Goal: Transaction & Acquisition: Purchase product/service

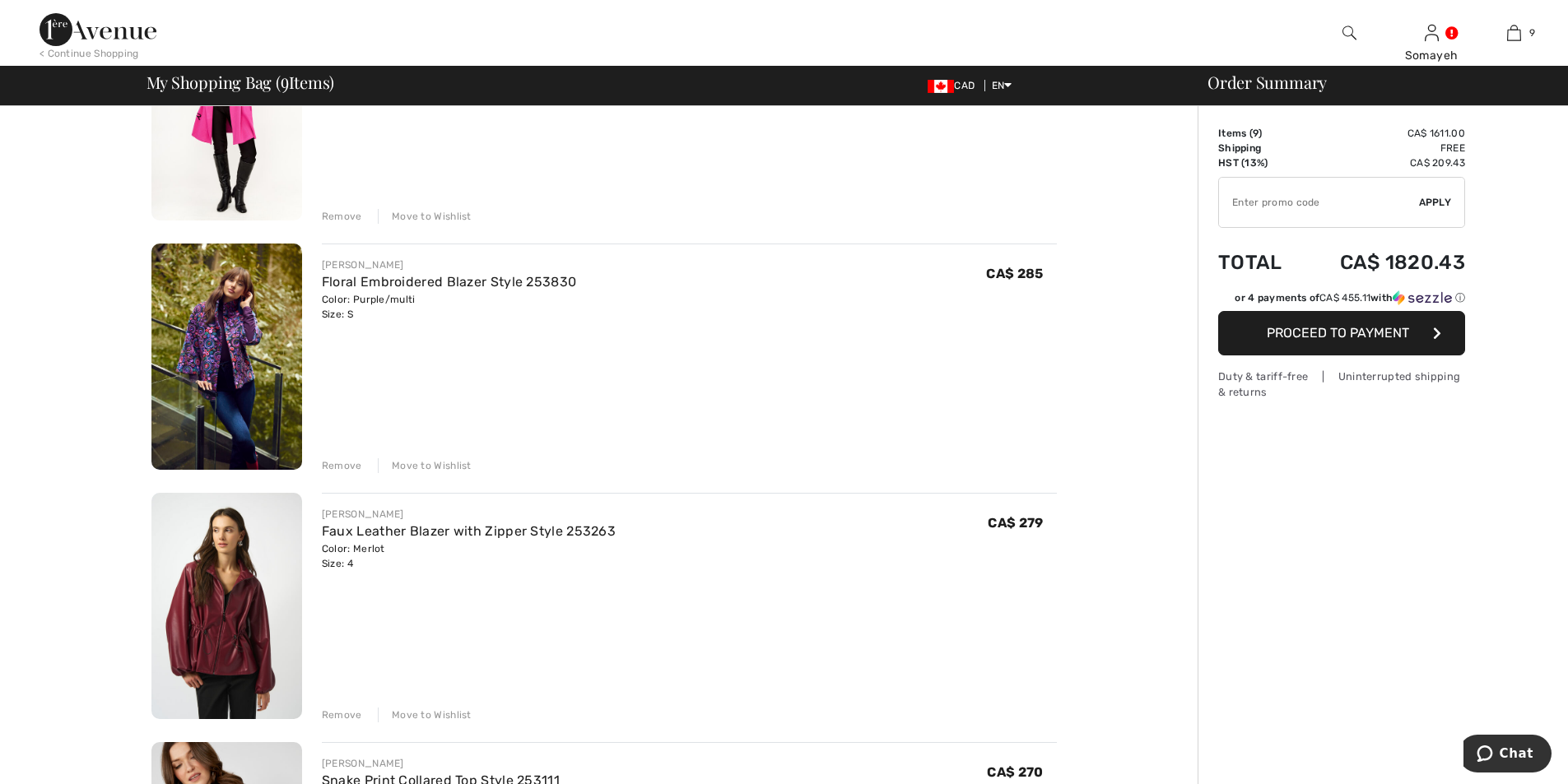
scroll to position [493, 0]
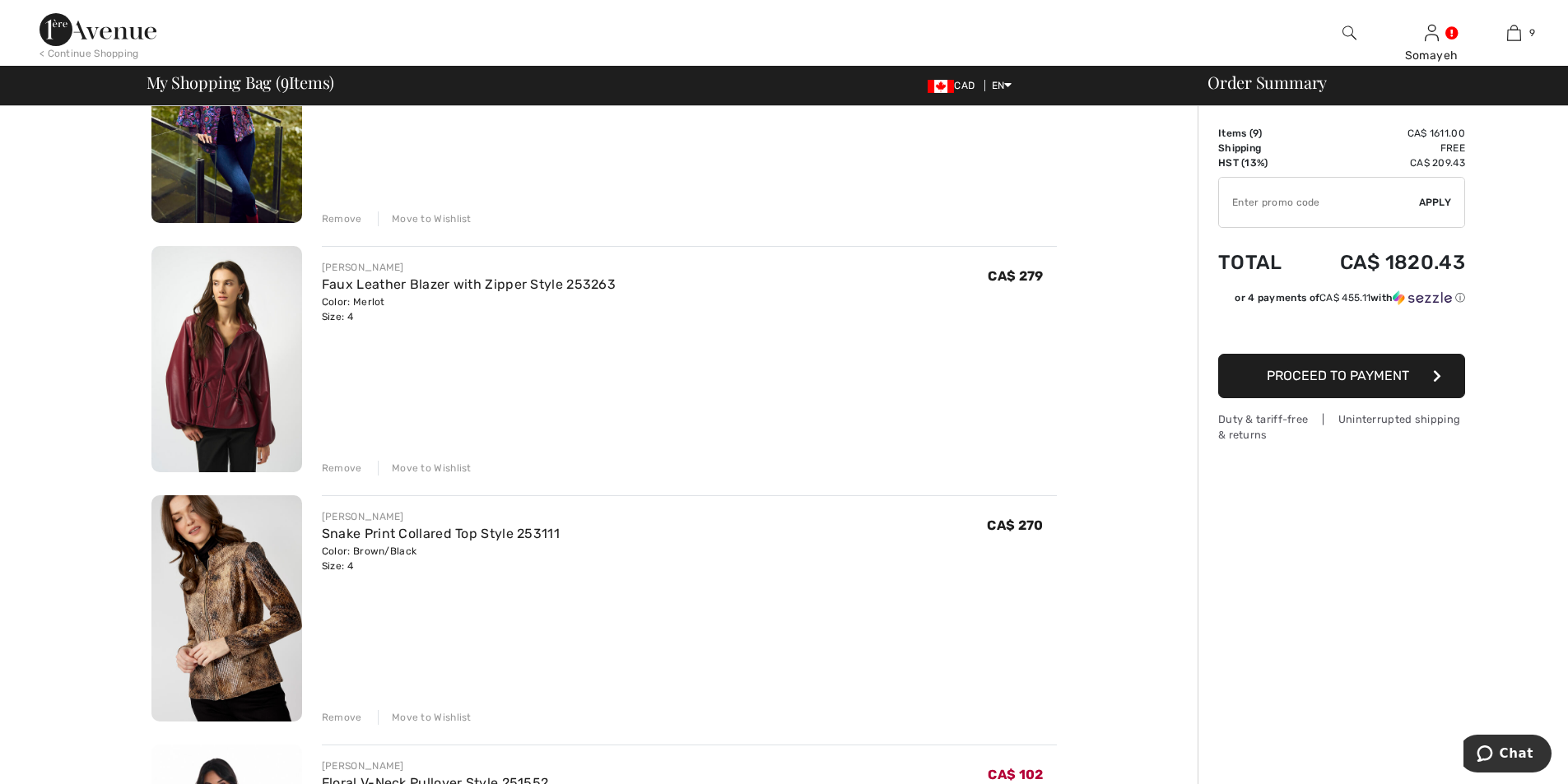
click at [208, 644] on img at bounding box center [227, 608] width 151 height 226
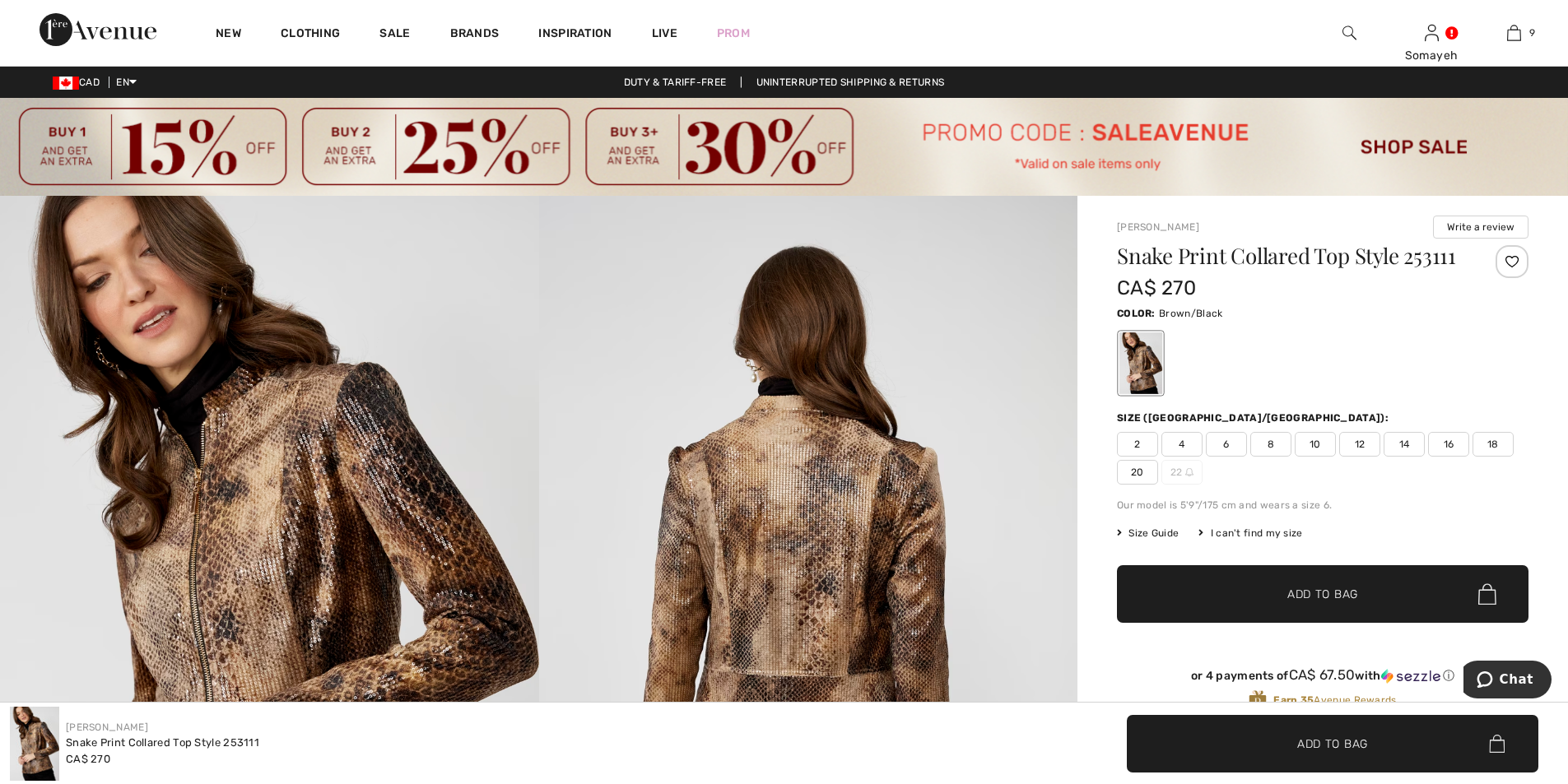
click at [292, 504] on img at bounding box center [269, 600] width 540 height 808
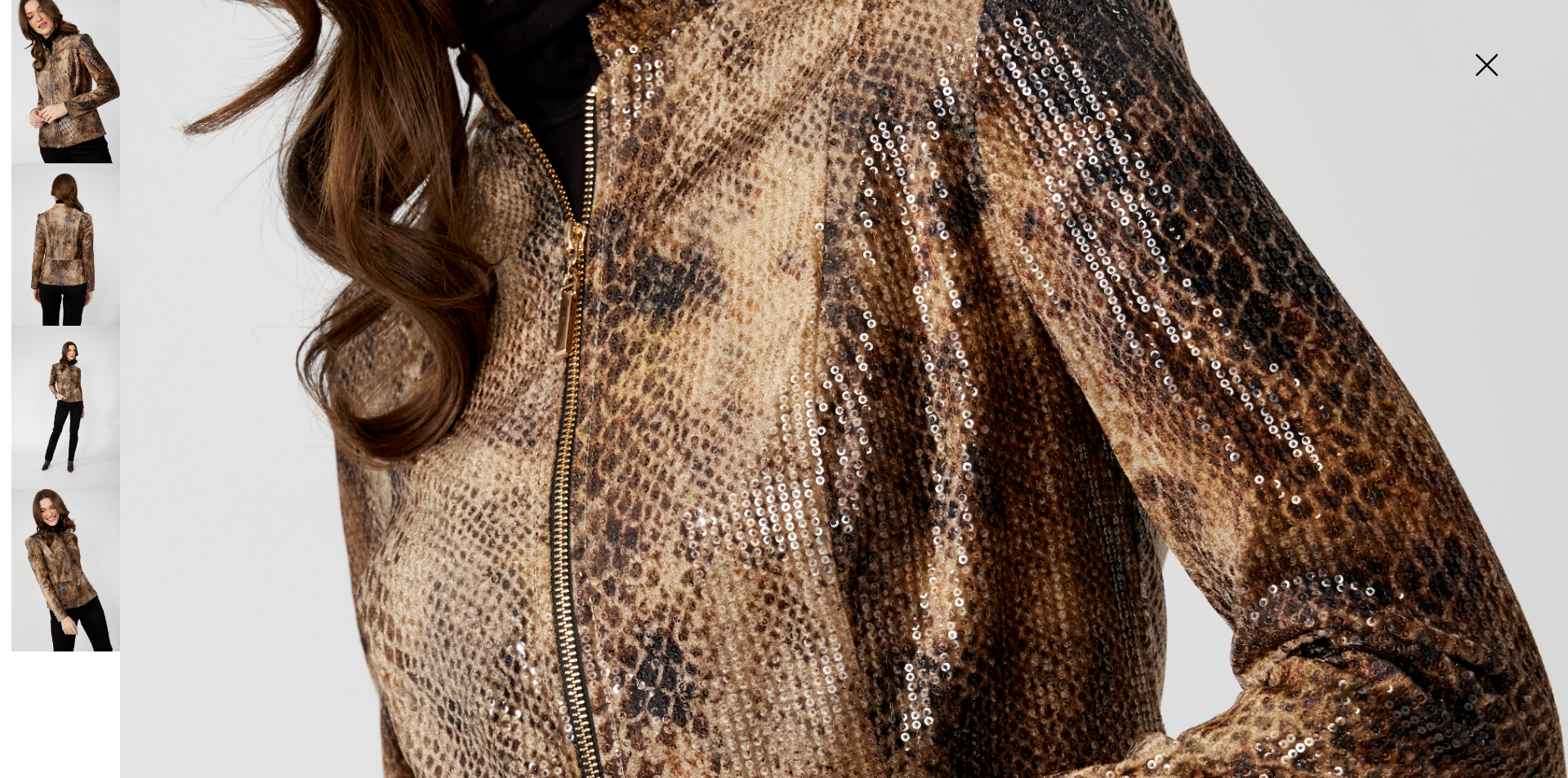
scroll to position [408, 0]
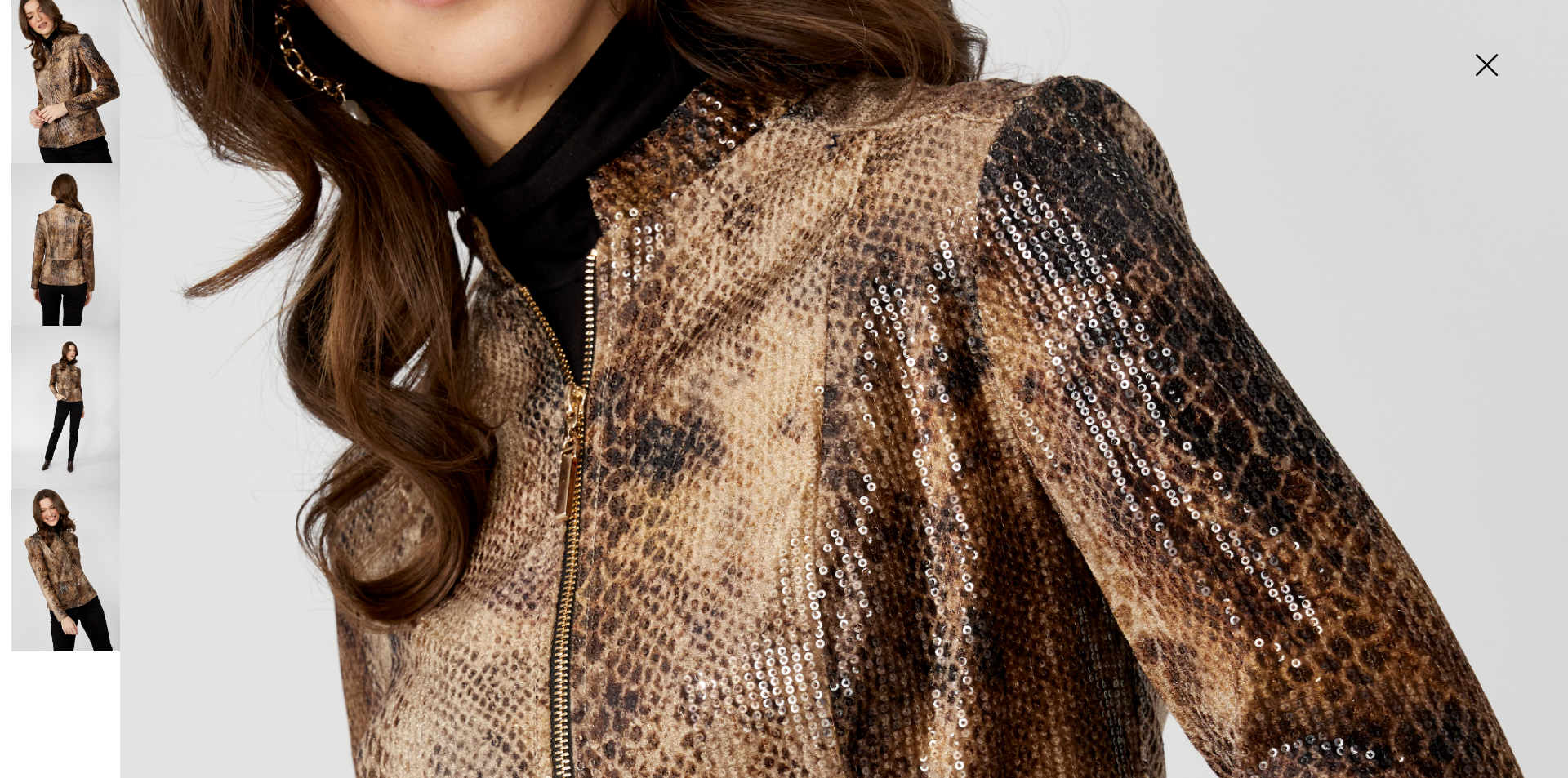
click at [83, 230] on img at bounding box center [65, 245] width 108 height 163
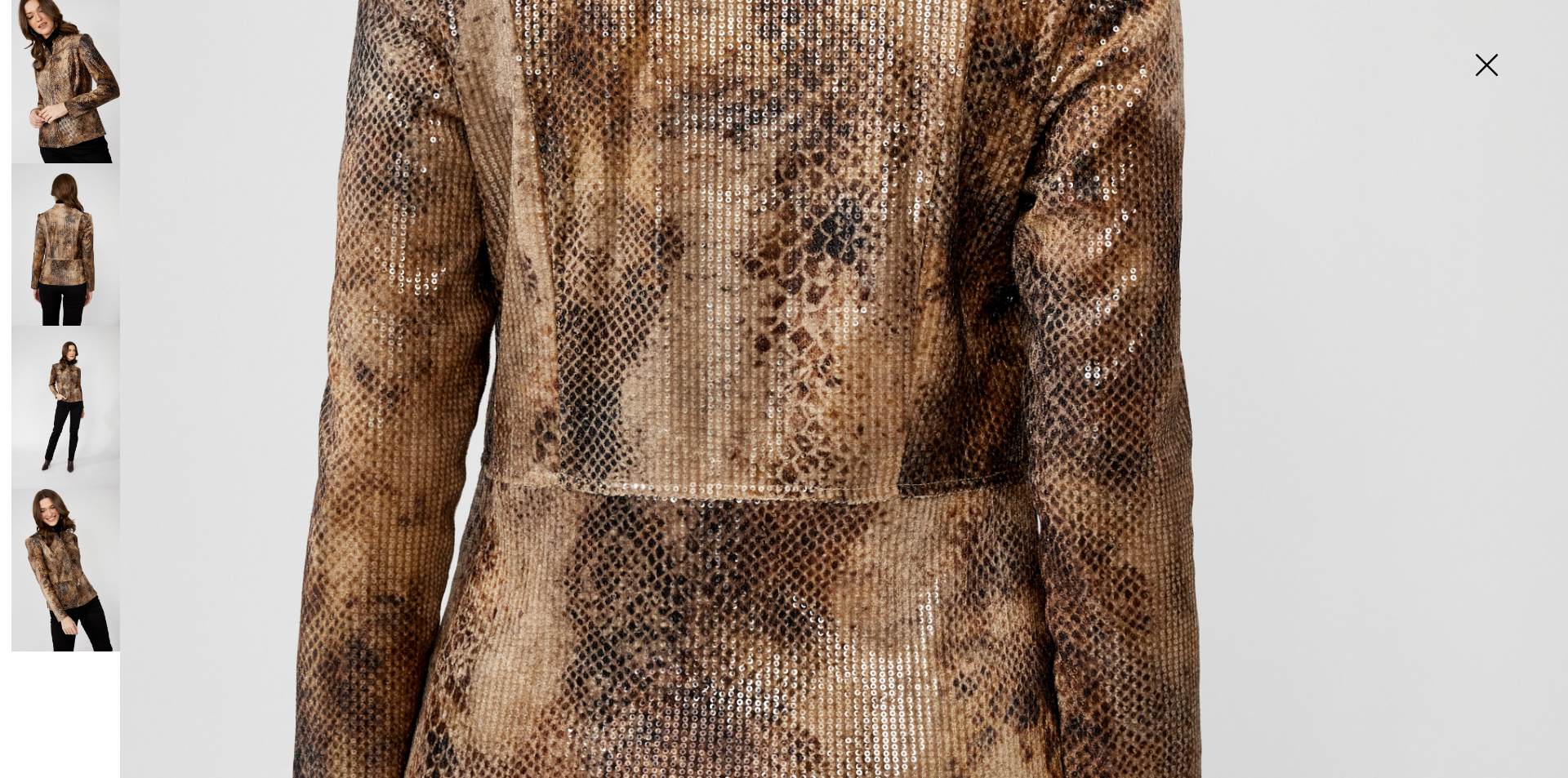
scroll to position [1143, 0]
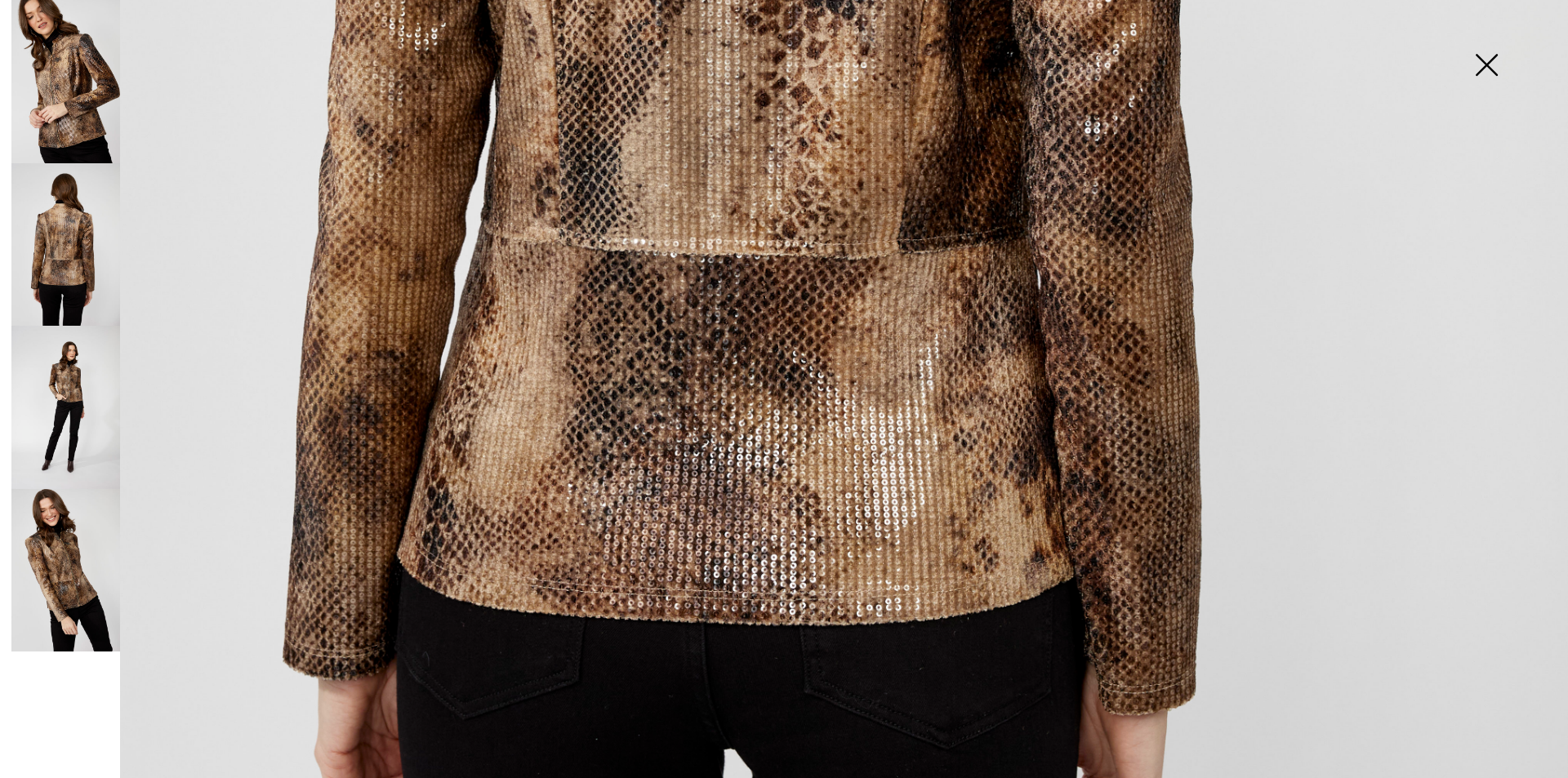
click at [78, 408] on img at bounding box center [65, 407] width 108 height 163
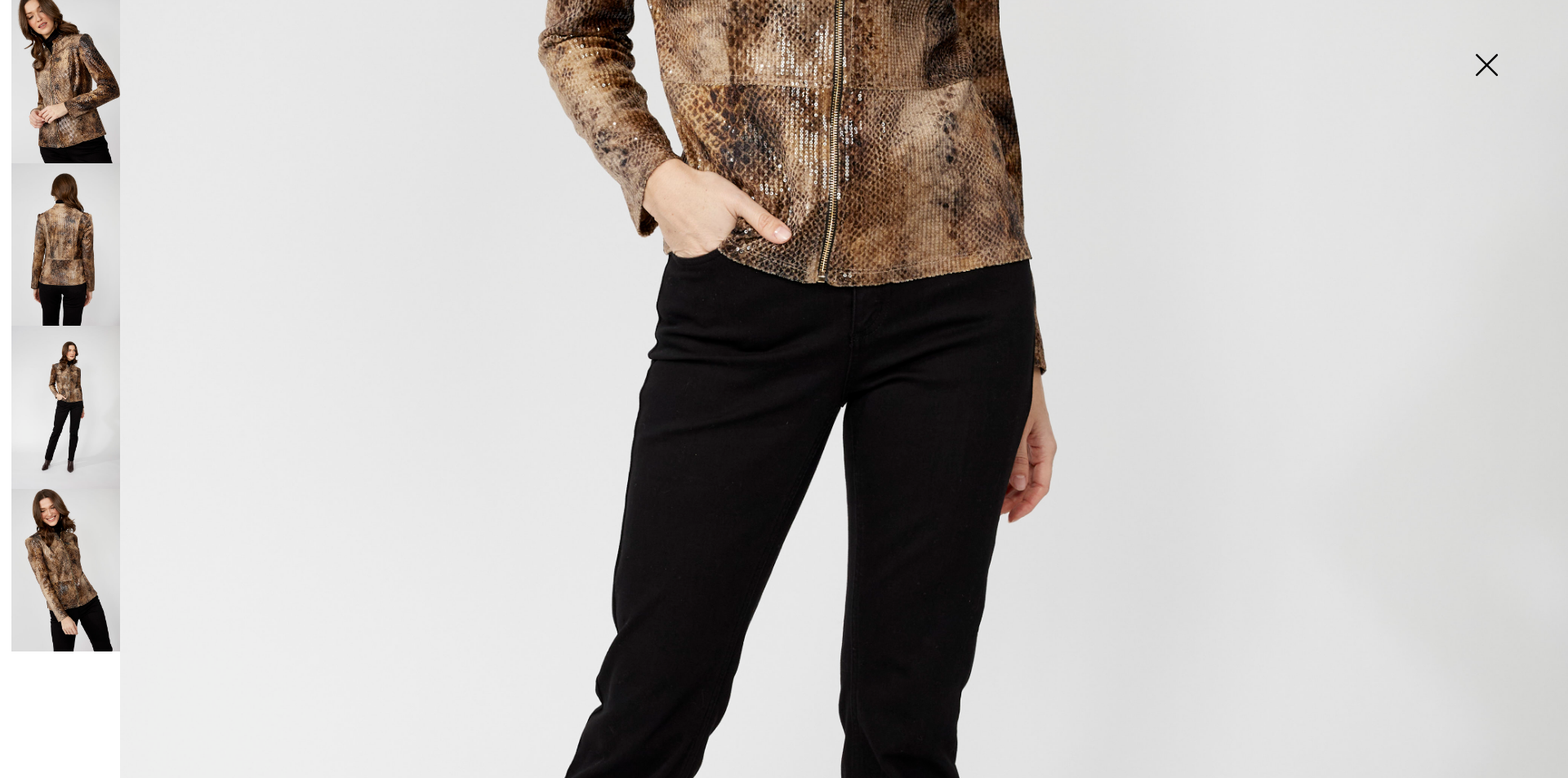
scroll to position [572, 0]
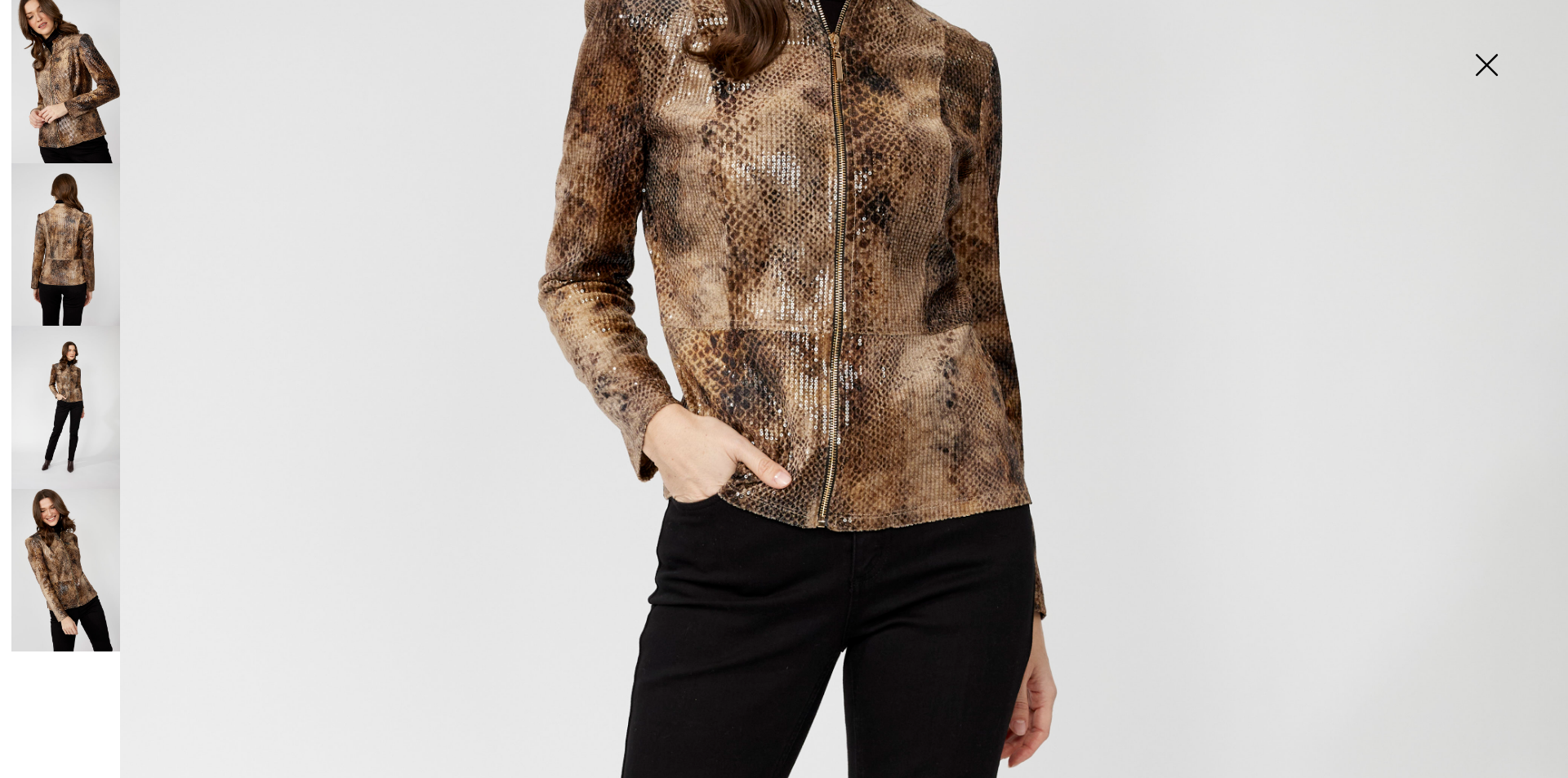
click at [59, 567] on img at bounding box center [65, 571] width 108 height 163
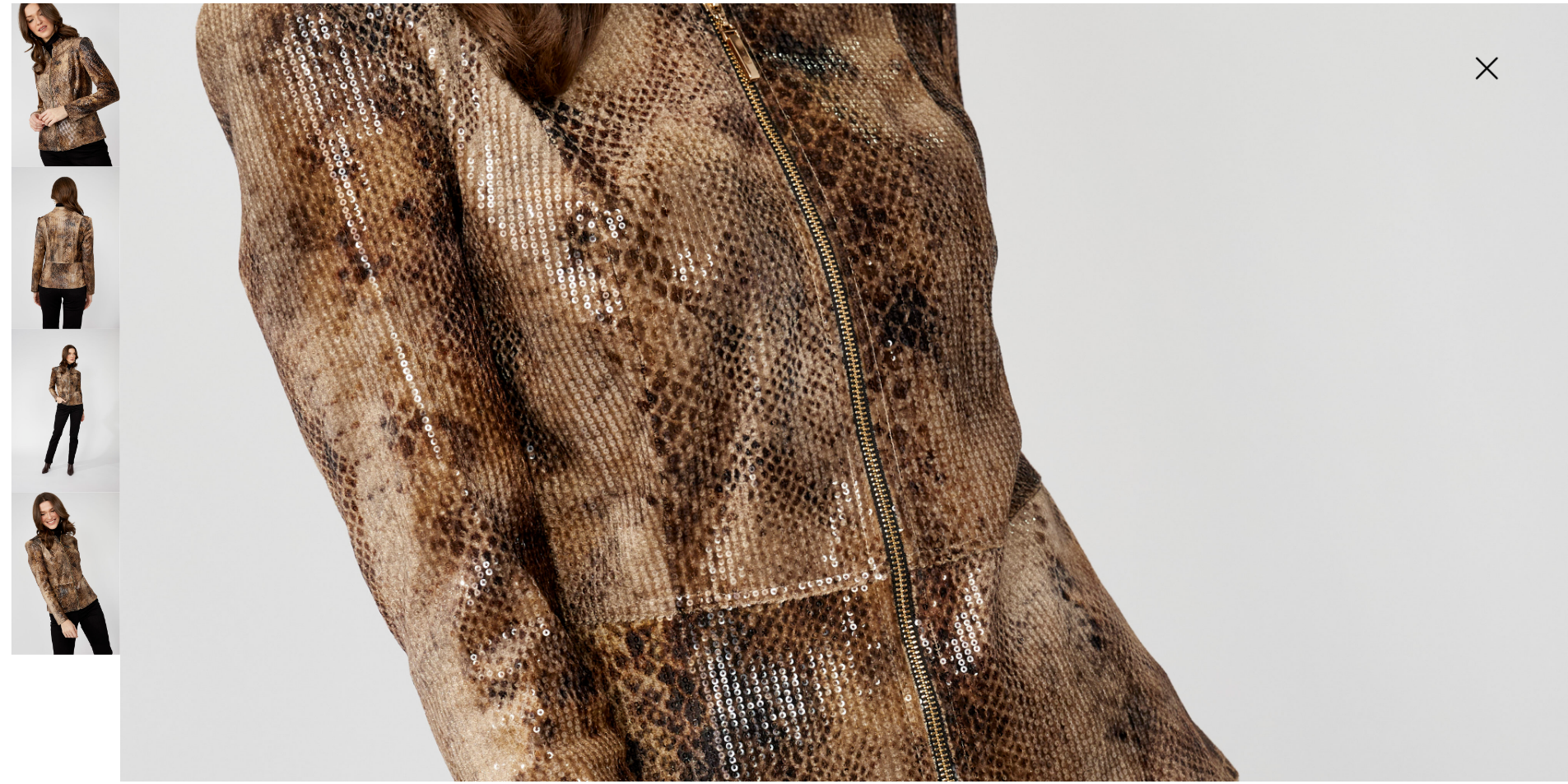
scroll to position [658, 0]
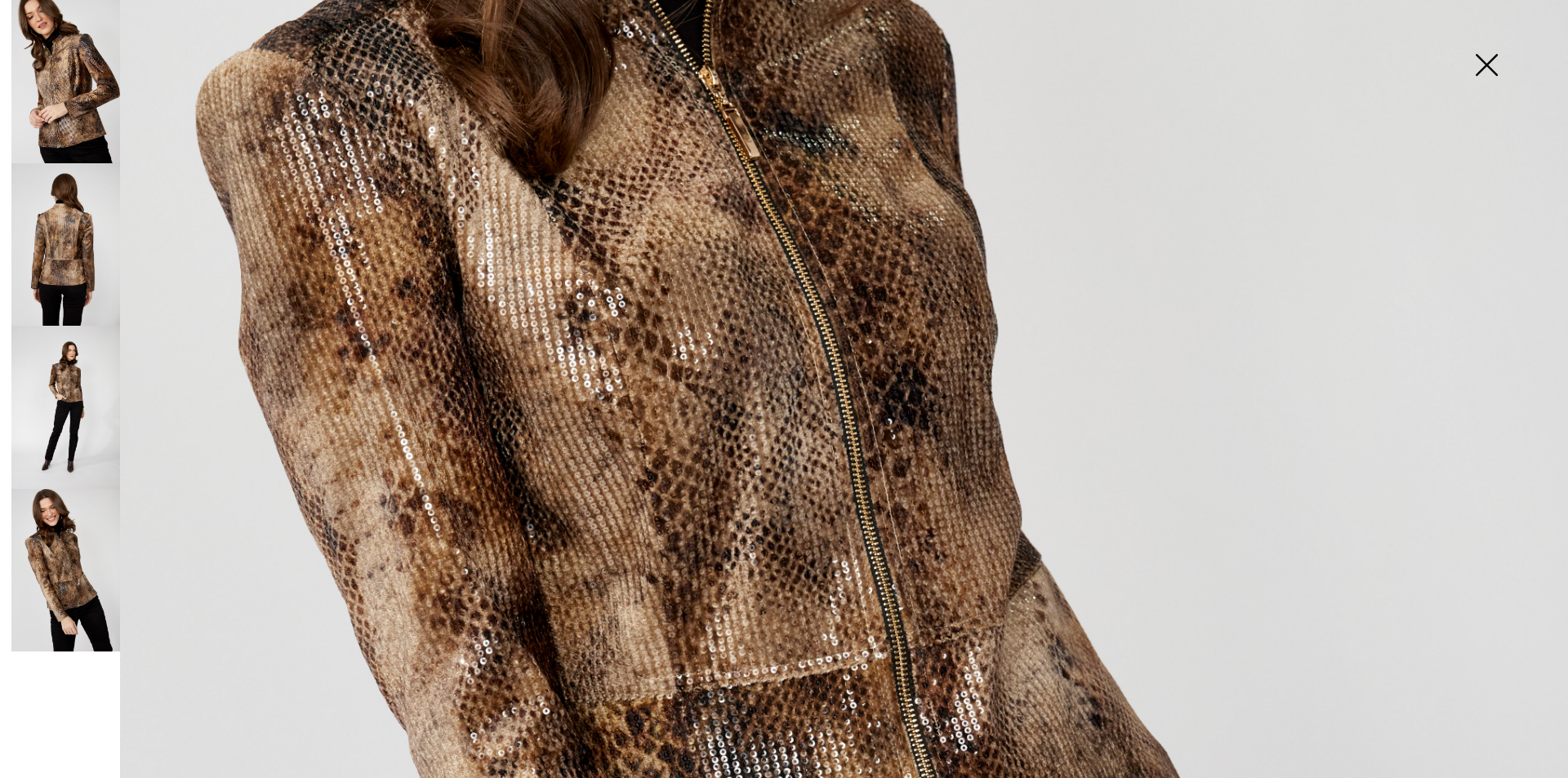
click at [1490, 64] on img at bounding box center [1486, 66] width 81 height 84
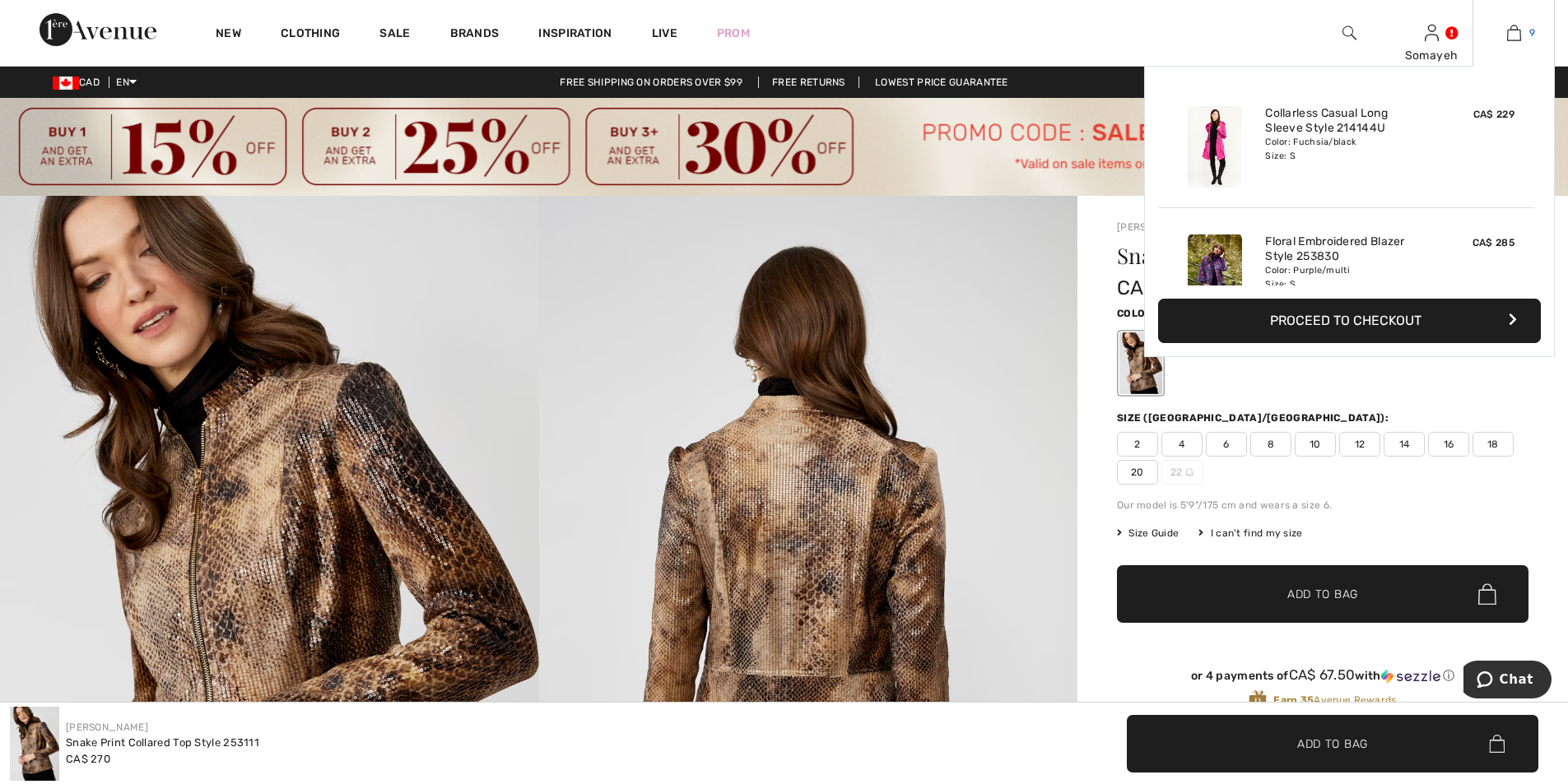
click at [1510, 32] on img at bounding box center [1513, 32] width 14 height 20
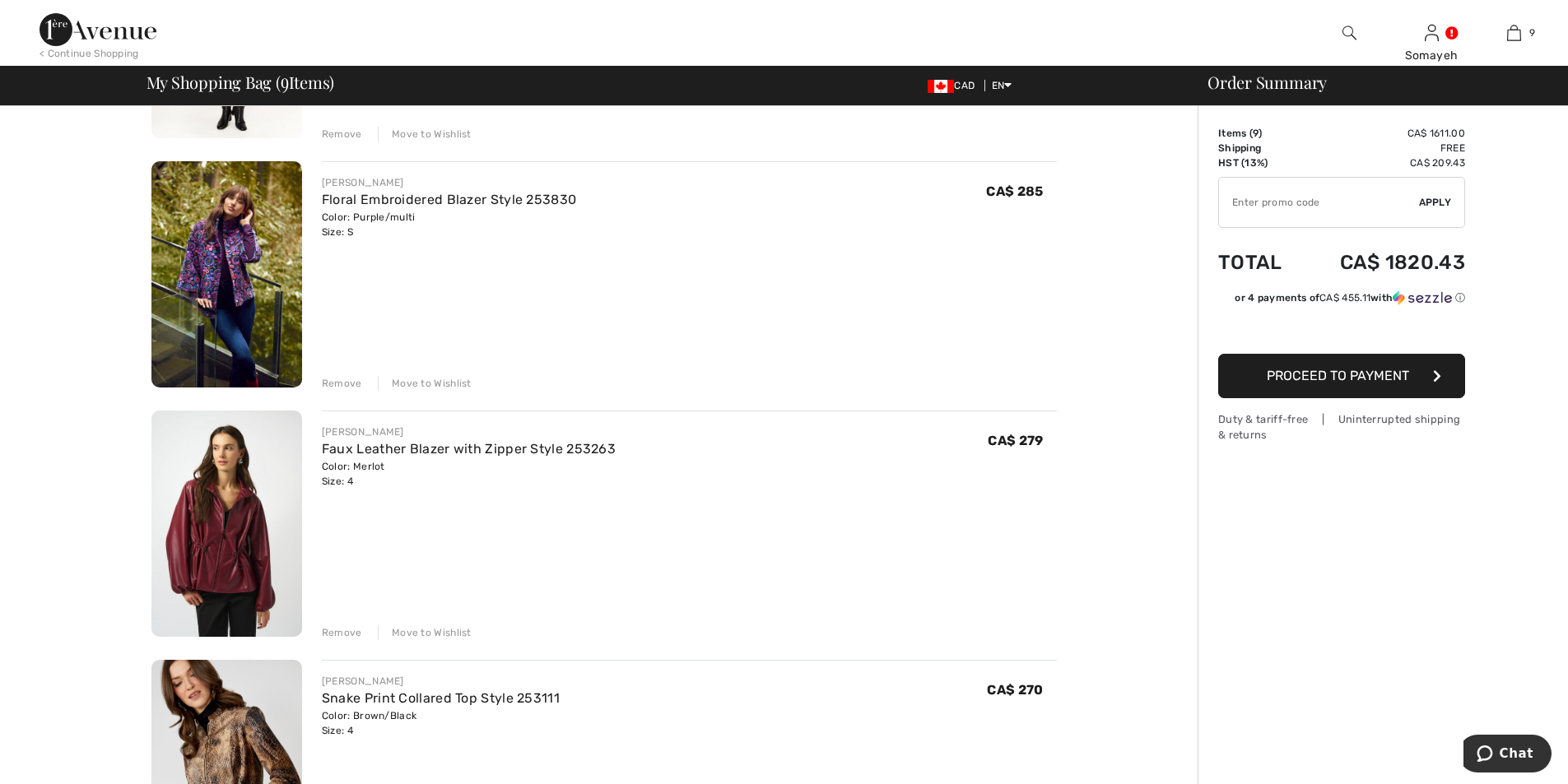
click at [222, 552] on img at bounding box center [227, 523] width 151 height 226
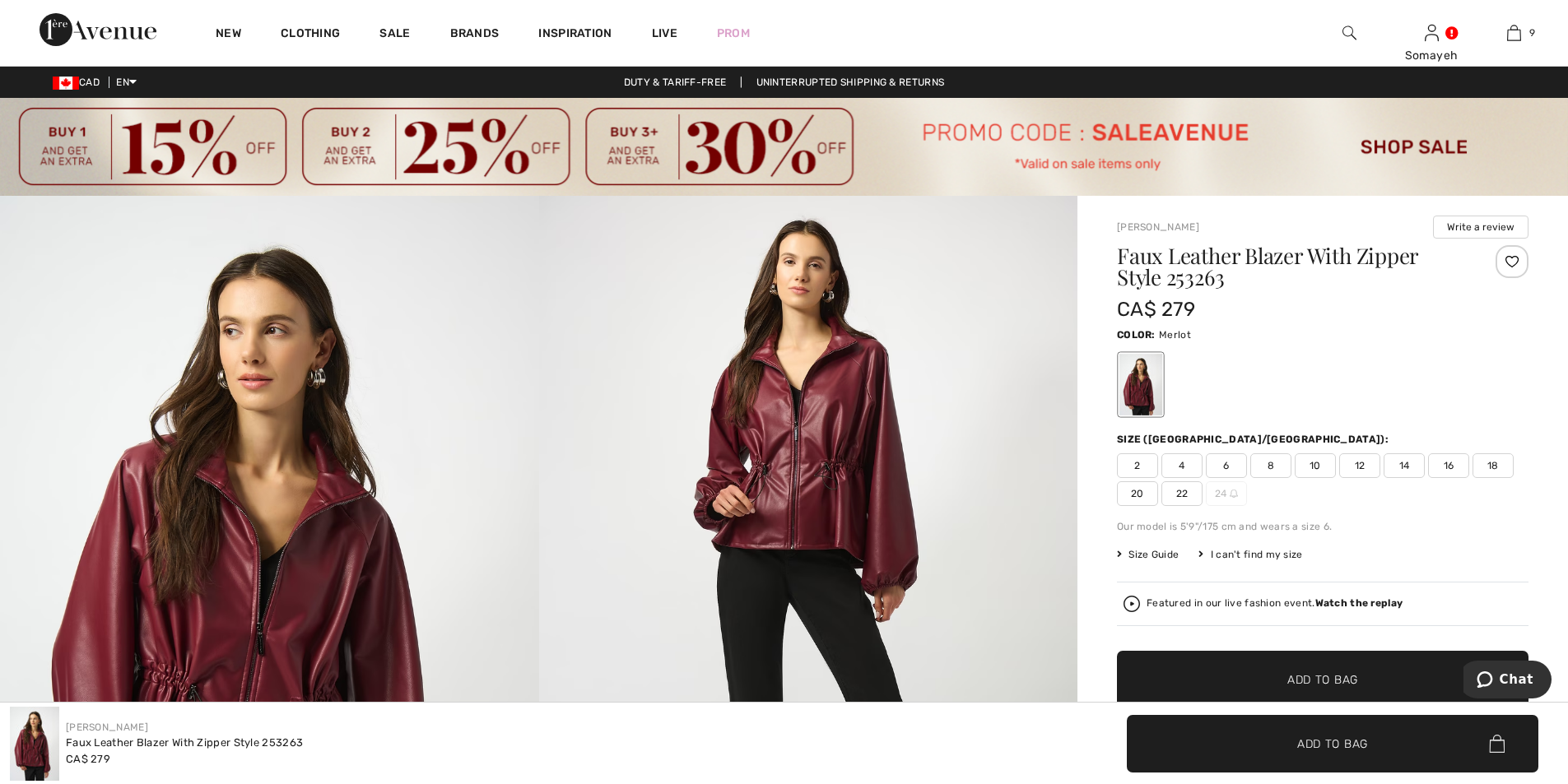
click at [320, 584] on img at bounding box center [269, 599] width 540 height 807
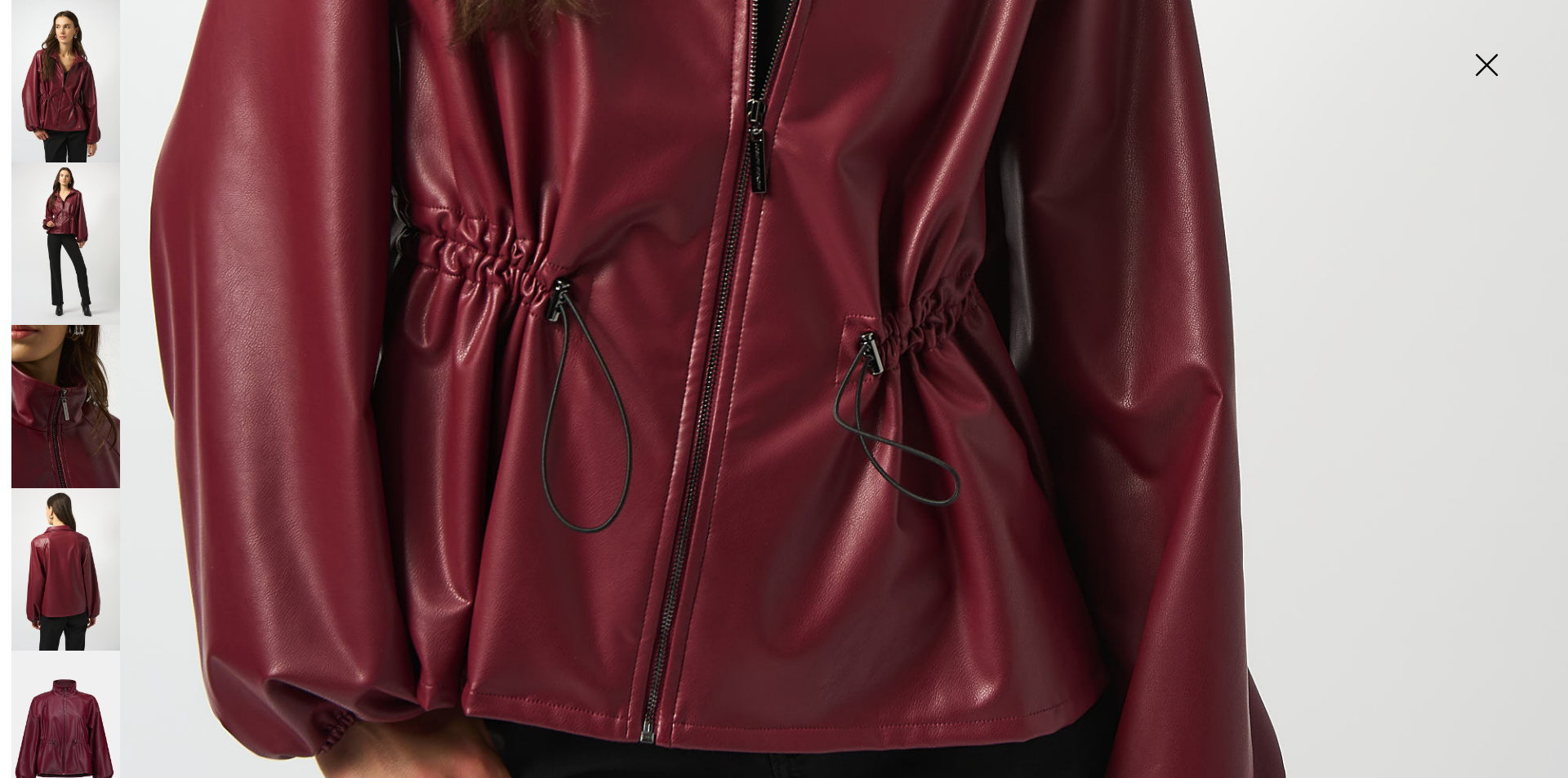
scroll to position [1388, 0]
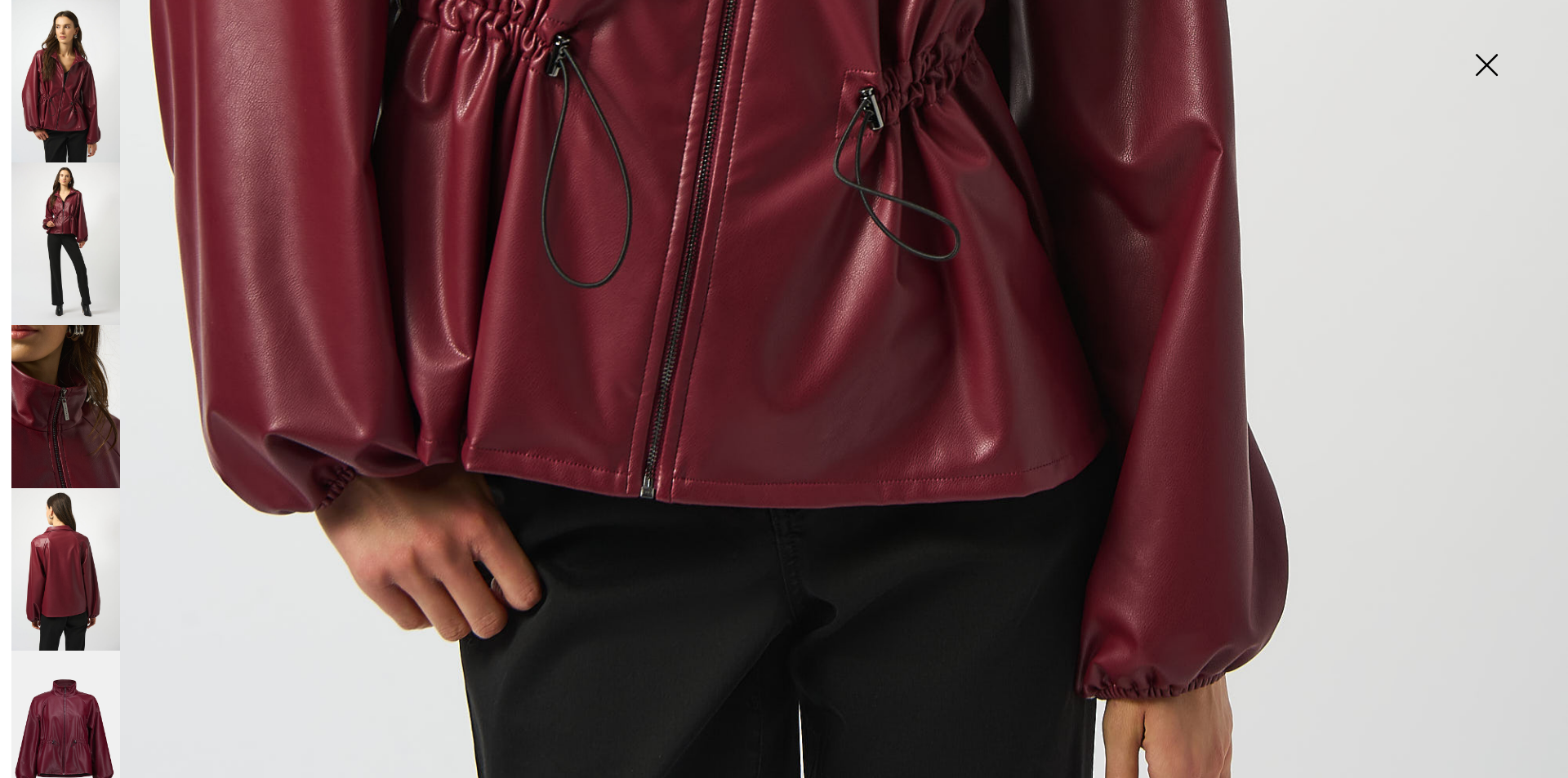
click at [57, 423] on img at bounding box center [65, 406] width 108 height 163
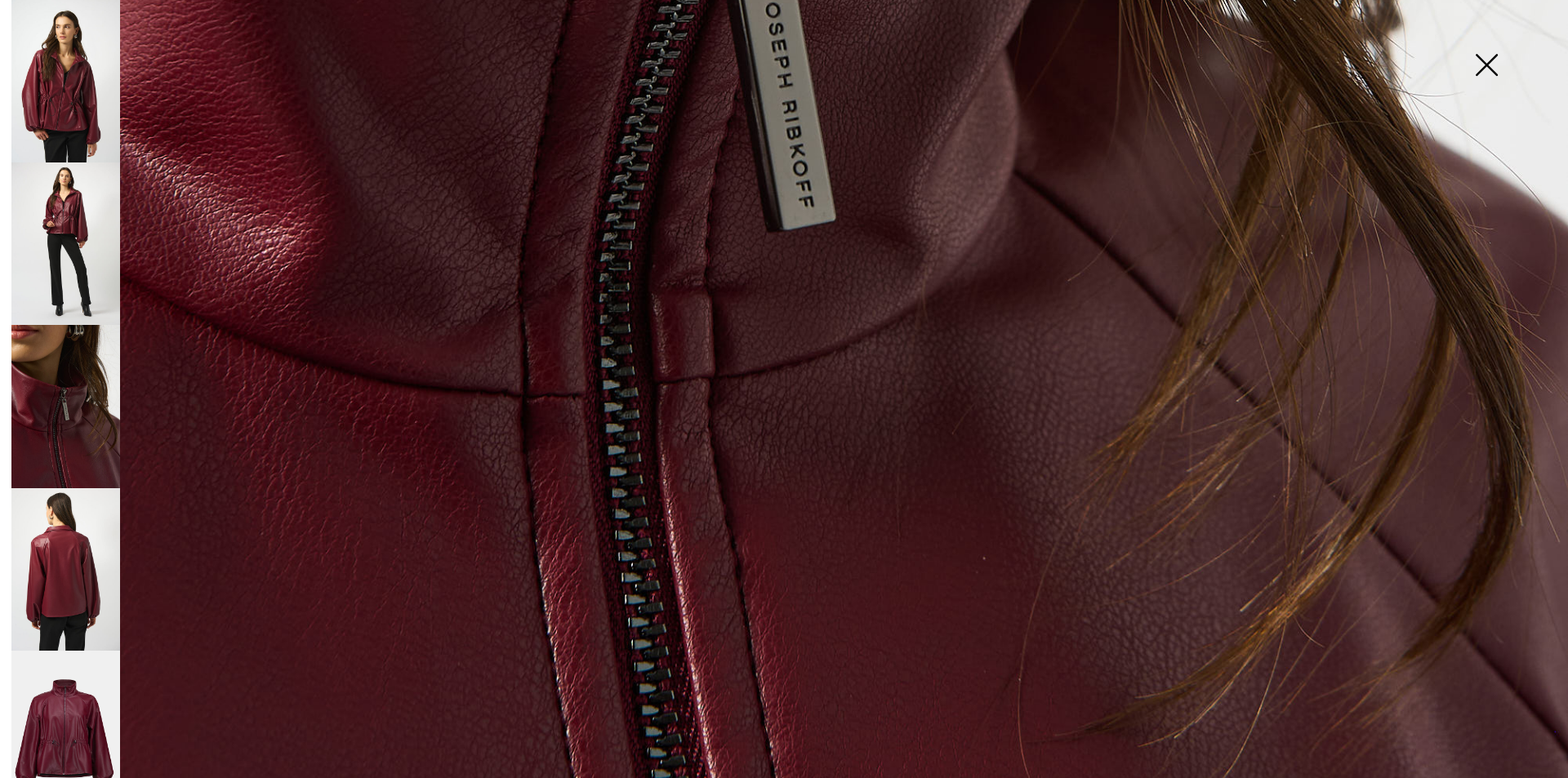
scroll to position [898, 0]
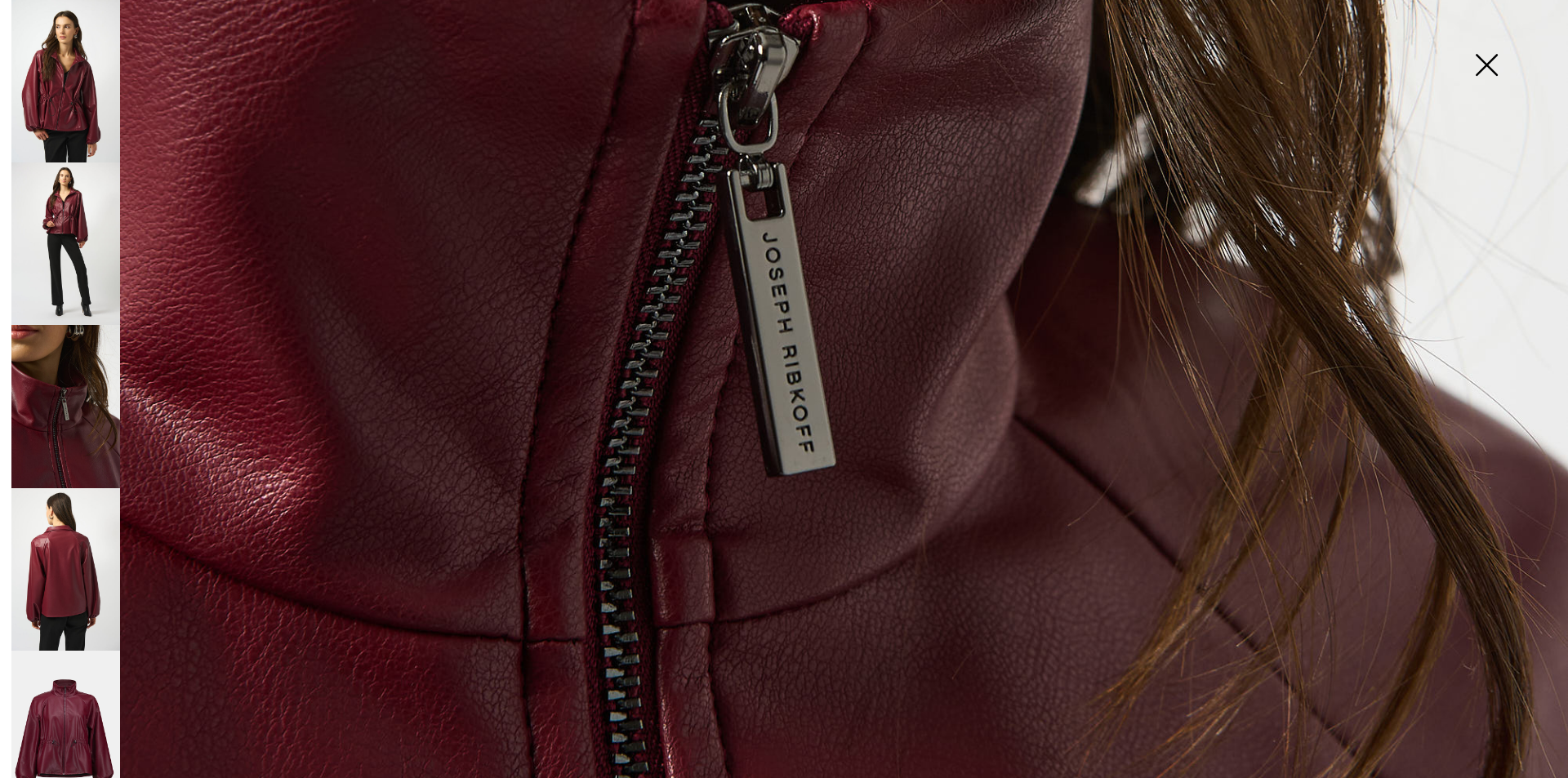
click at [92, 717] on img at bounding box center [65, 732] width 108 height 163
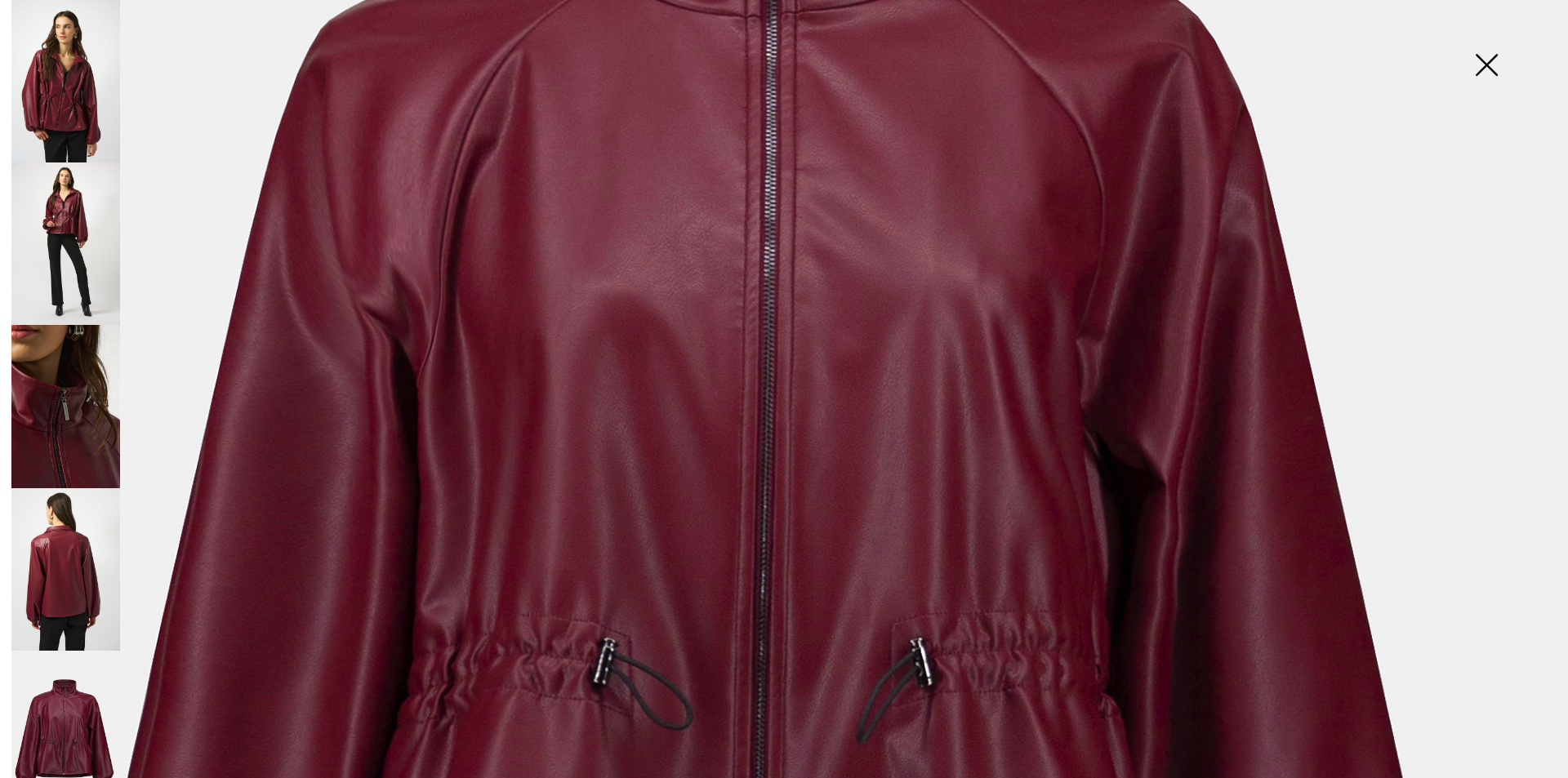
scroll to position [572, 0]
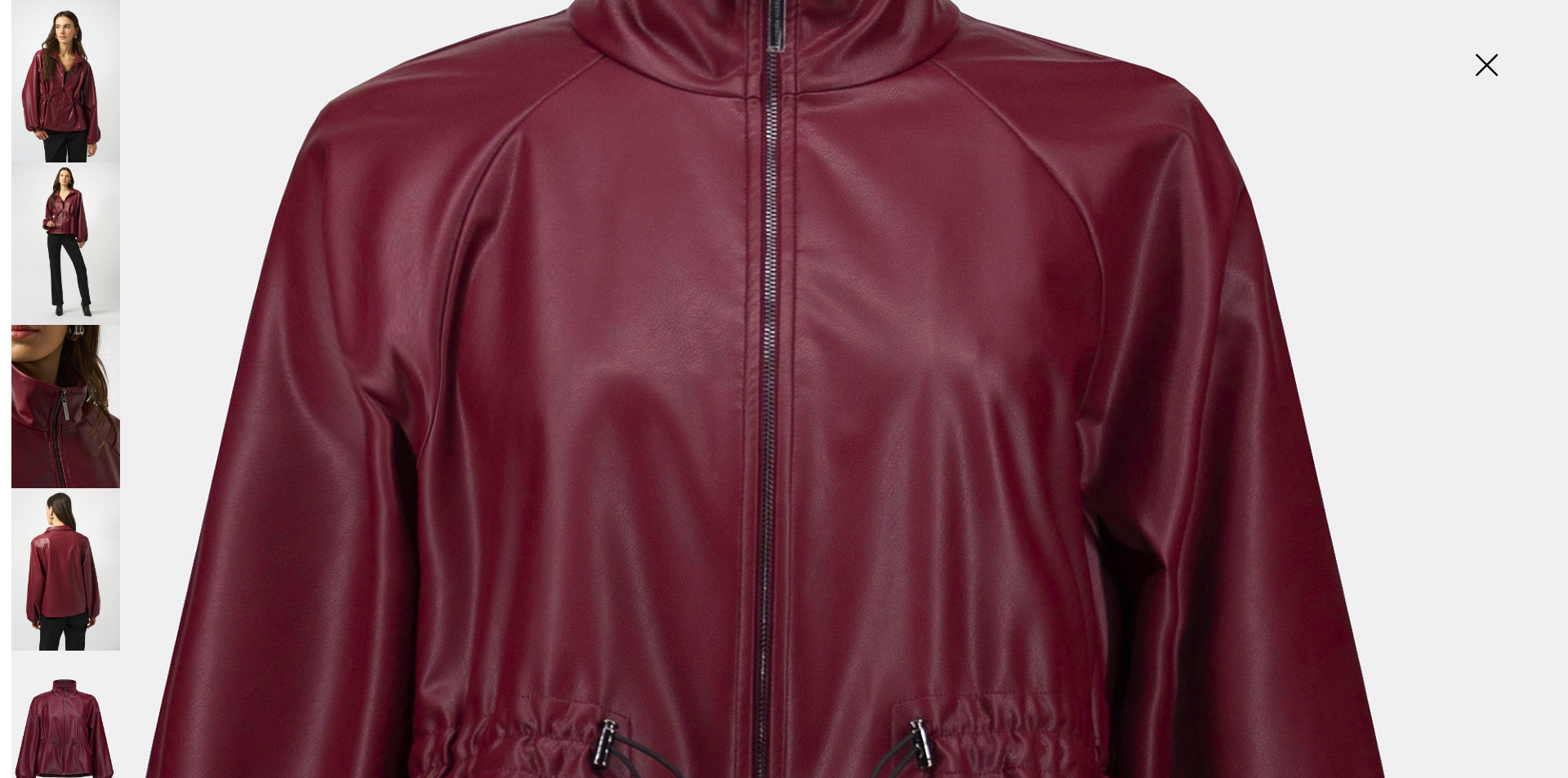
click at [76, 549] on img at bounding box center [65, 570] width 108 height 163
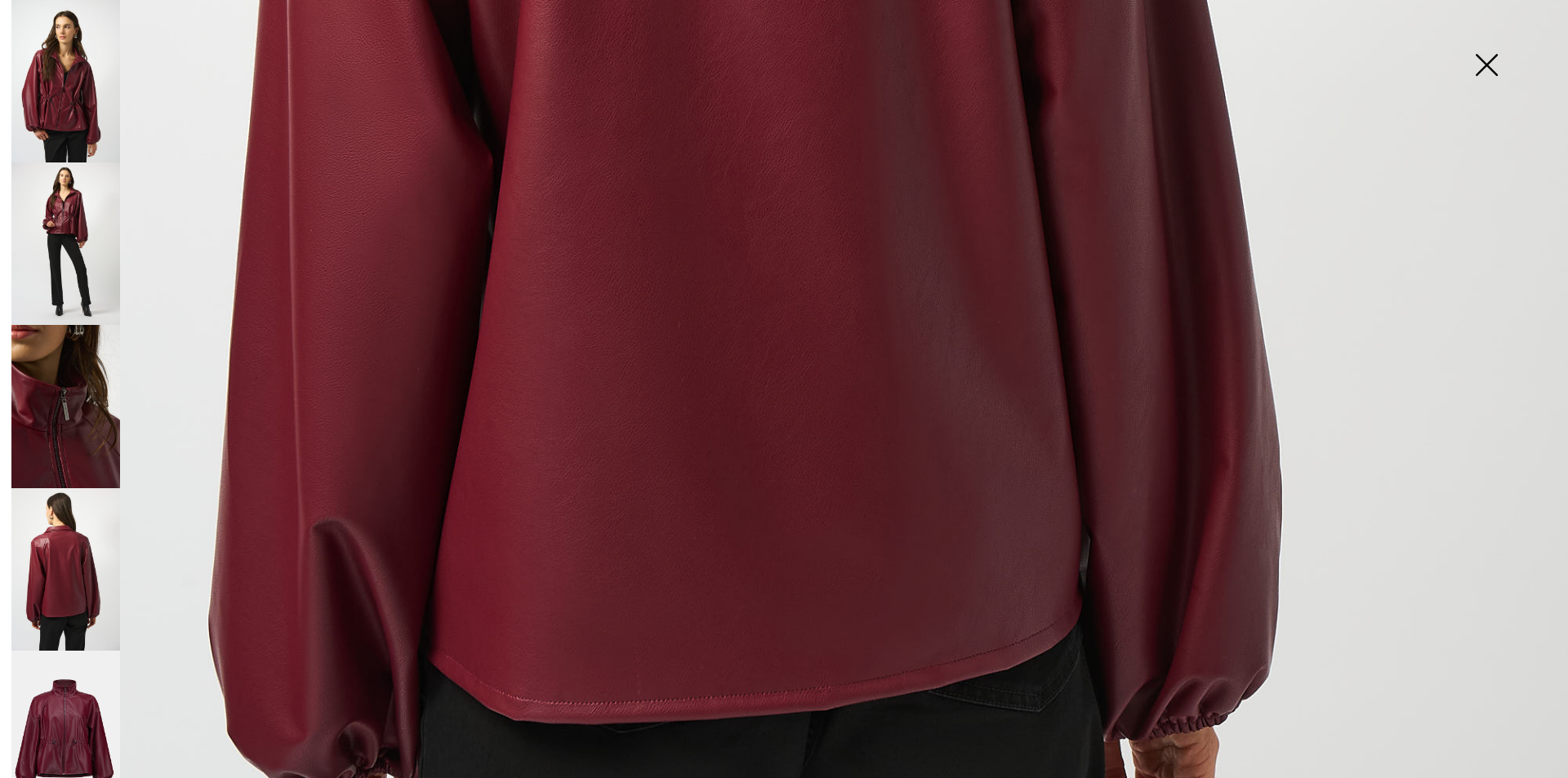
scroll to position [816, 0]
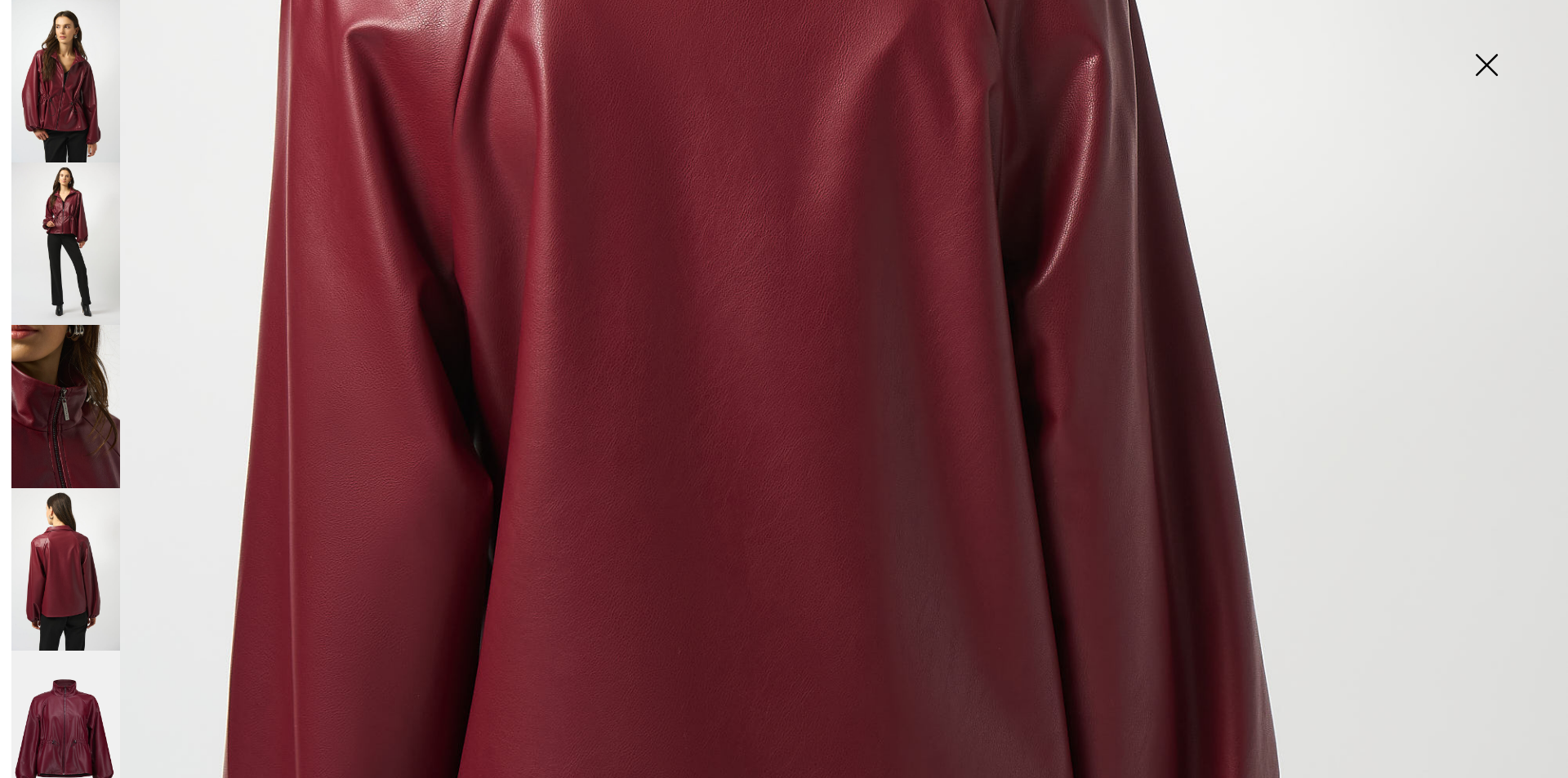
click at [45, 411] on img at bounding box center [65, 406] width 108 height 163
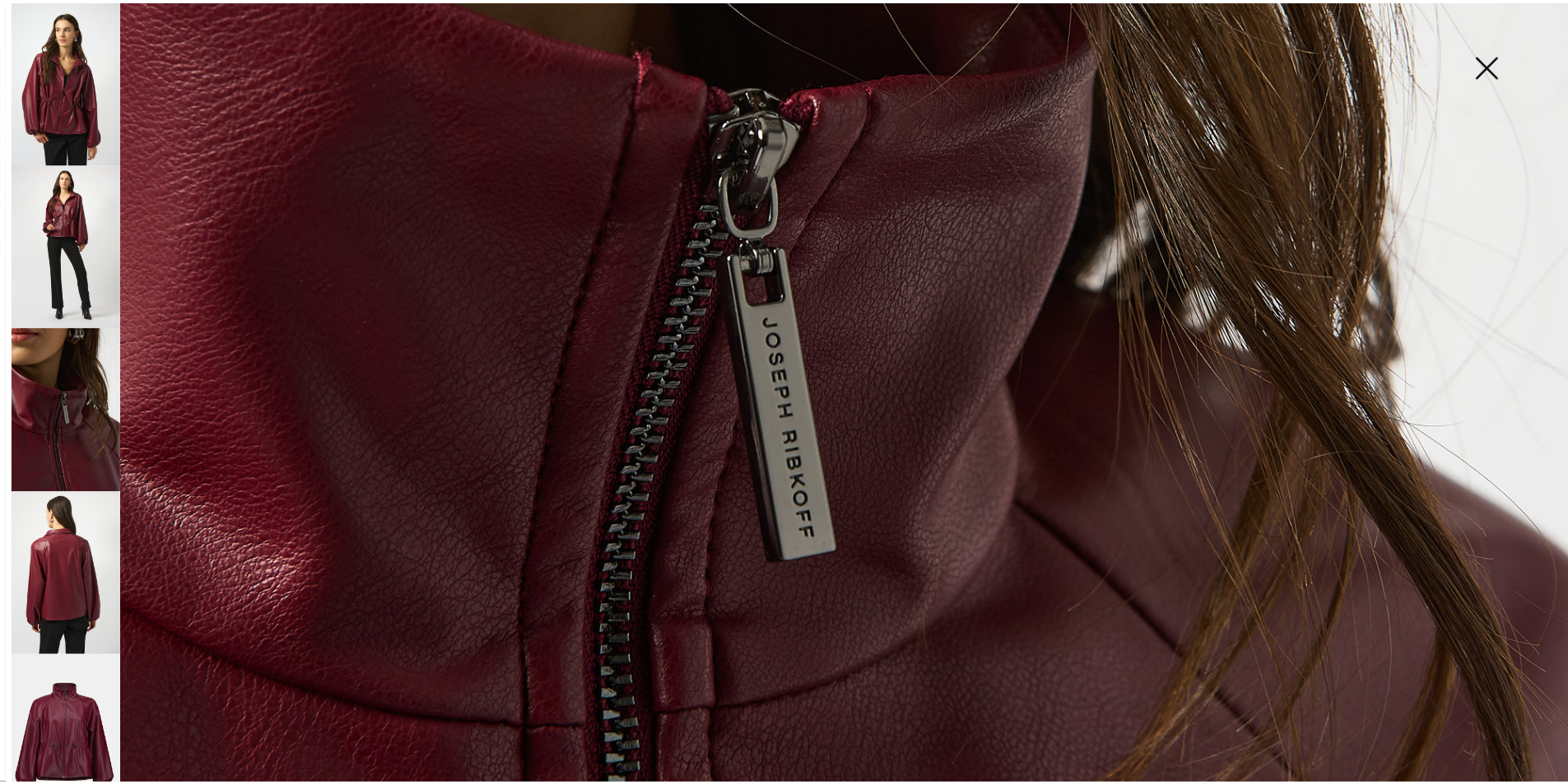
scroll to position [411, 0]
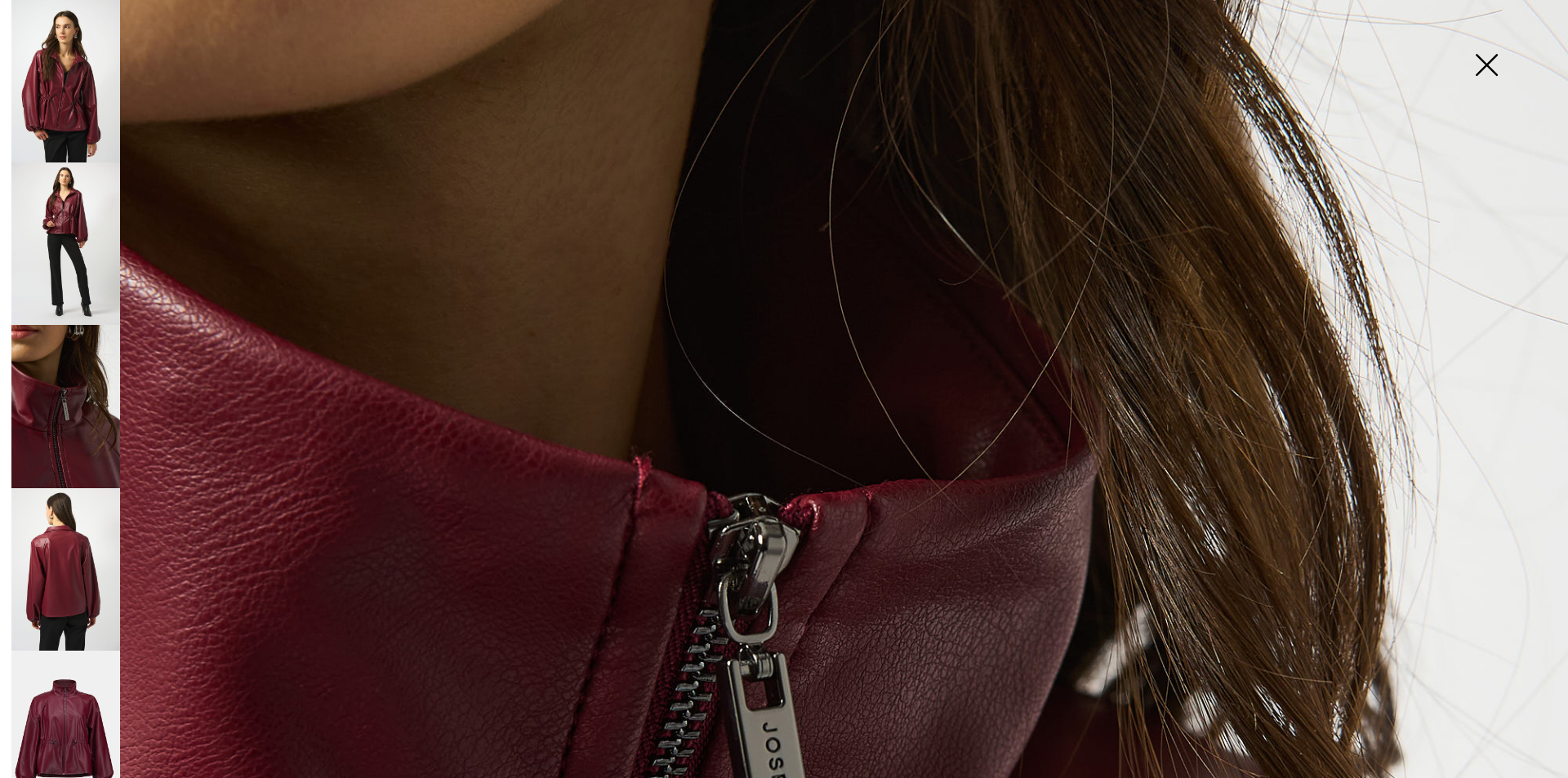
click at [68, 218] on img at bounding box center [65, 244] width 108 height 163
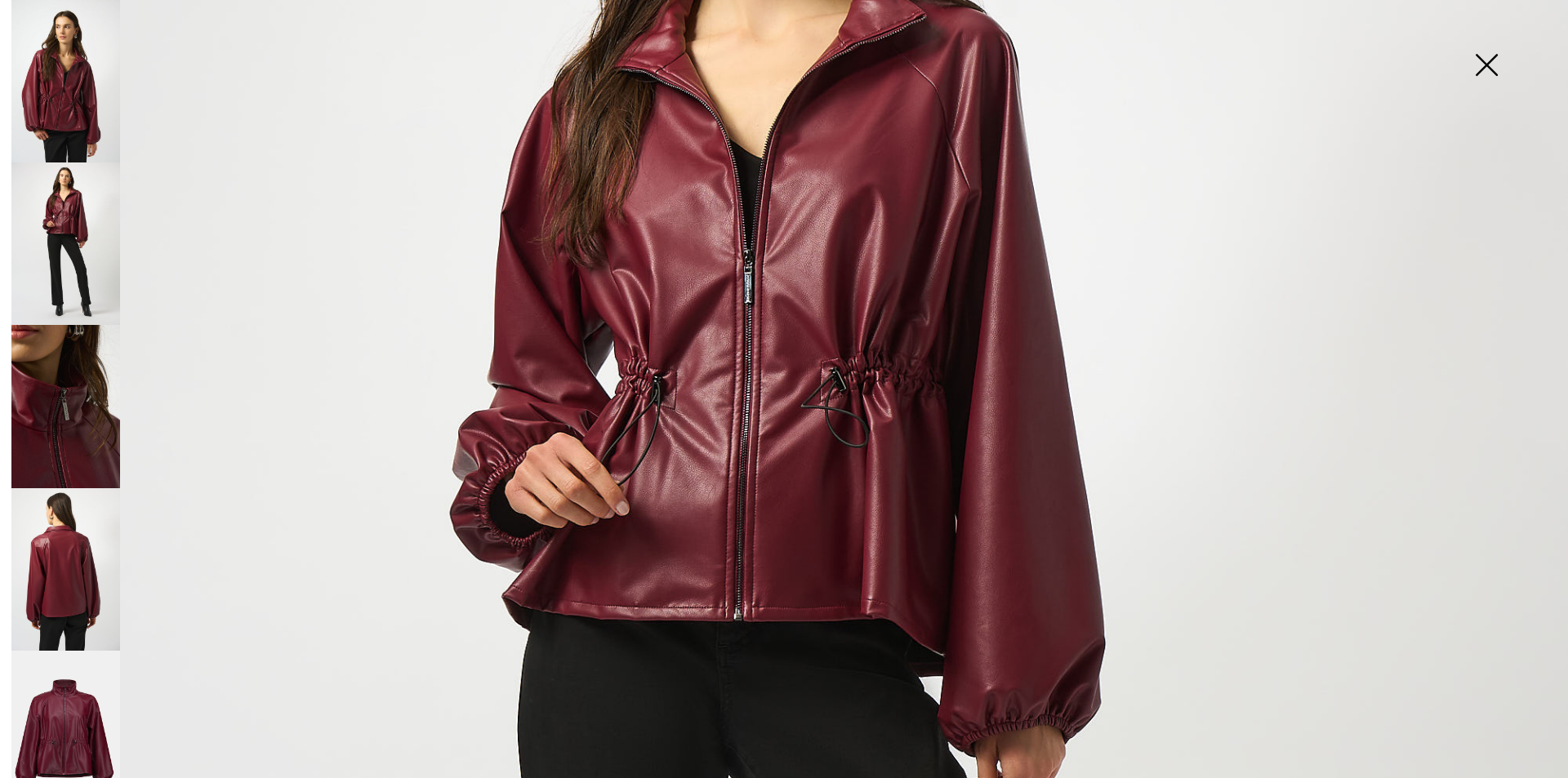
click at [69, 219] on img at bounding box center [65, 244] width 108 height 163
click at [62, 344] on img at bounding box center [65, 406] width 108 height 163
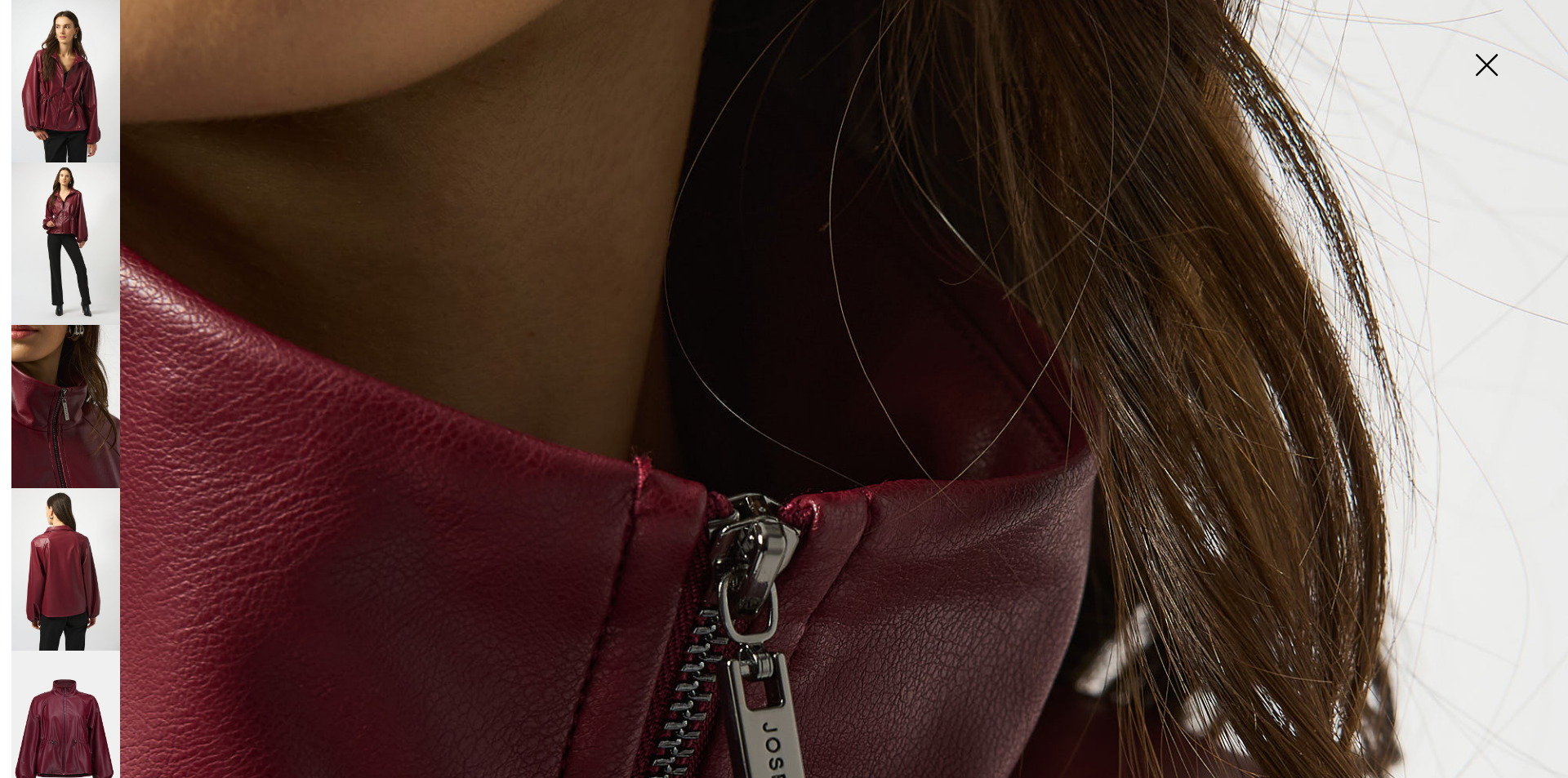
click at [1487, 64] on img at bounding box center [1486, 66] width 81 height 84
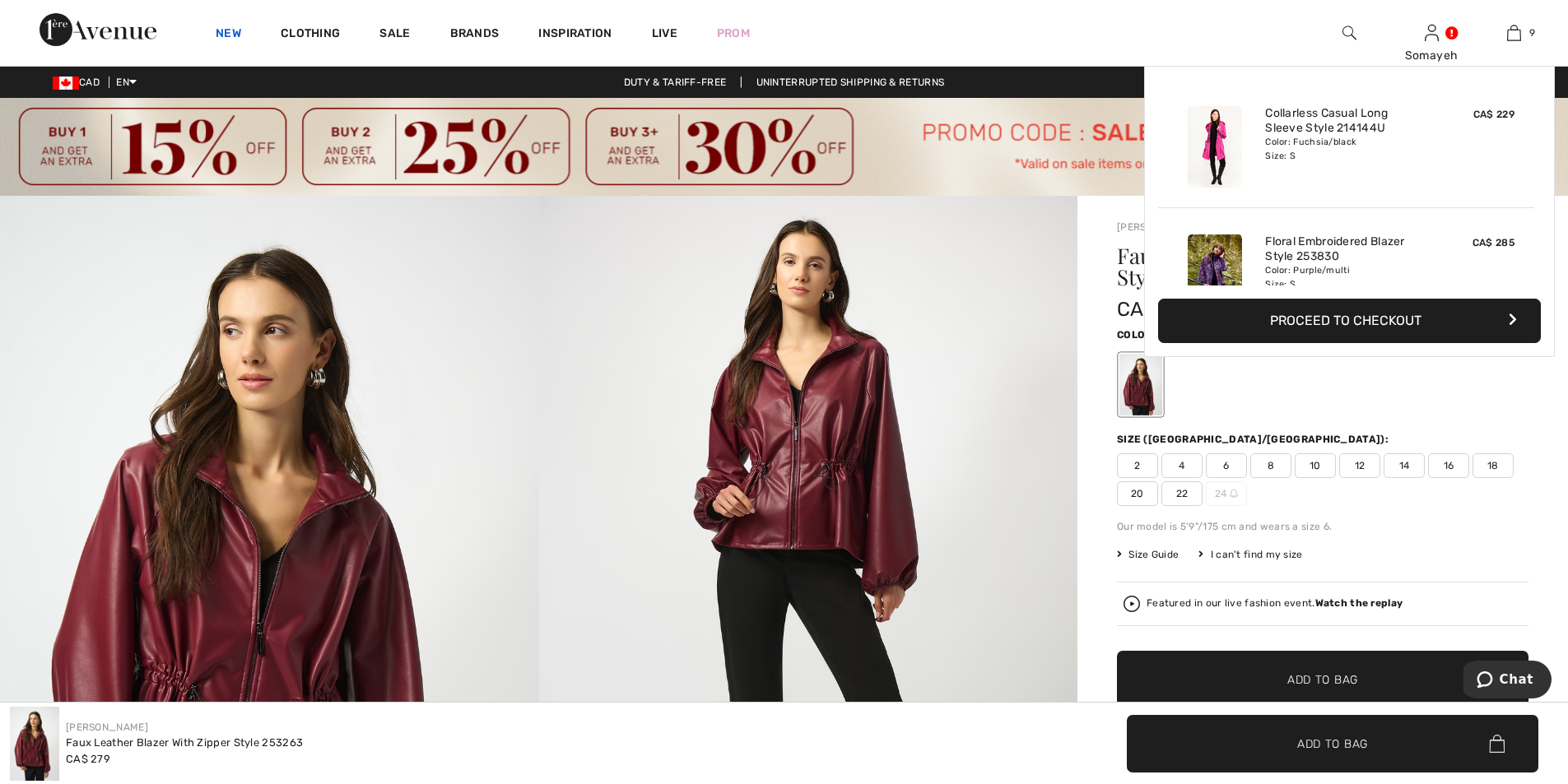
click at [232, 30] on link "New" at bounding box center [228, 35] width 25 height 17
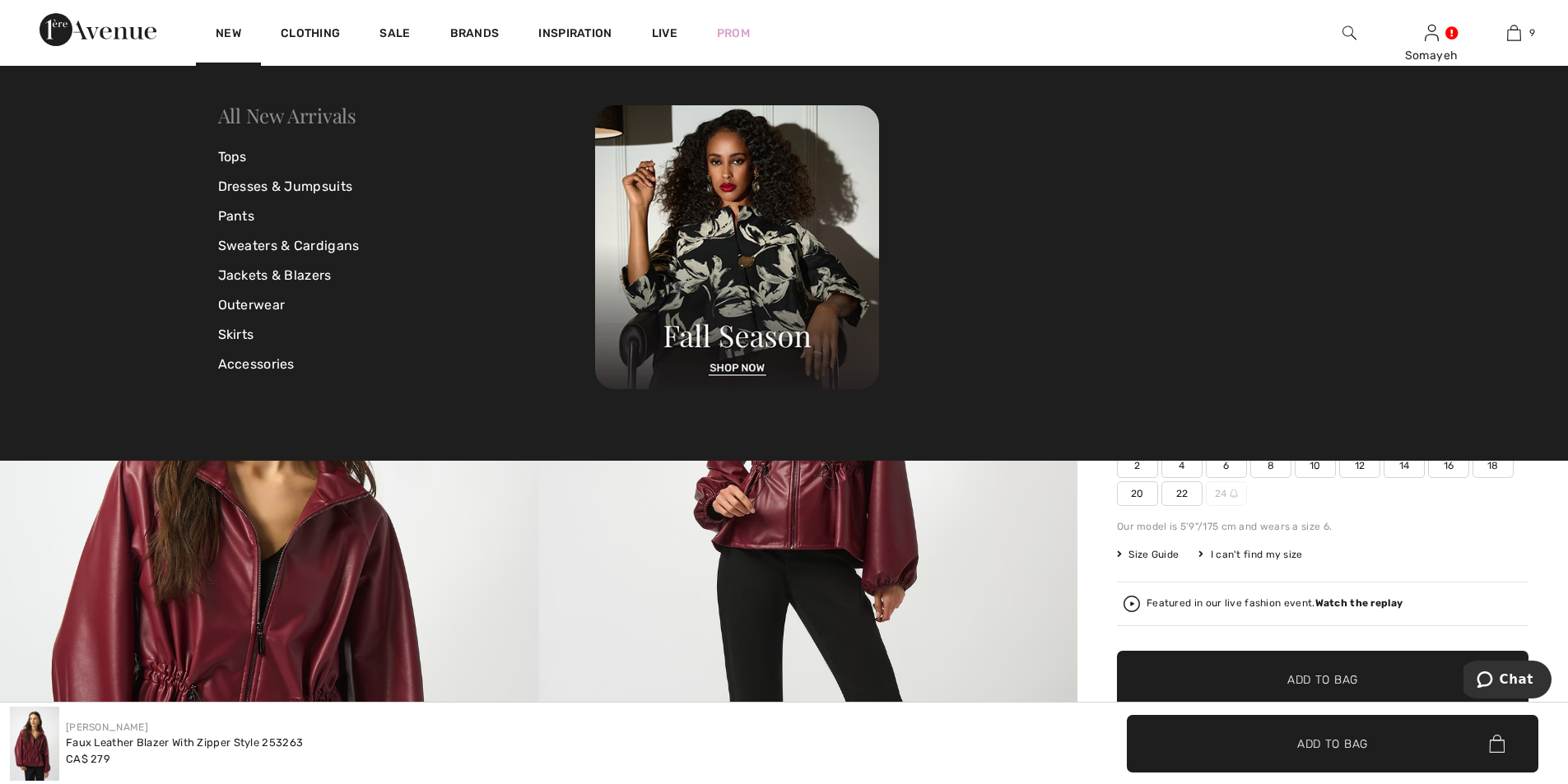
click at [271, 111] on link "All New Arrivals" at bounding box center [287, 115] width 138 height 26
